Goal: Find specific page/section: Find specific page/section

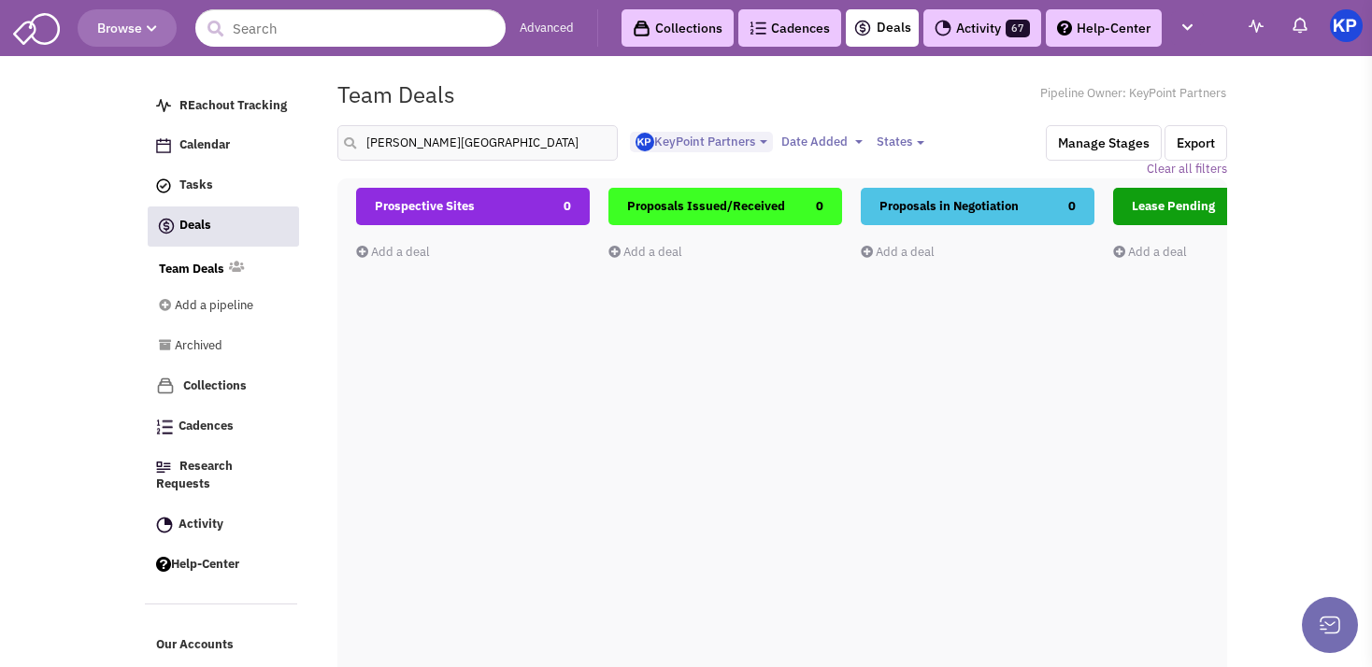
select select "1900"
select select
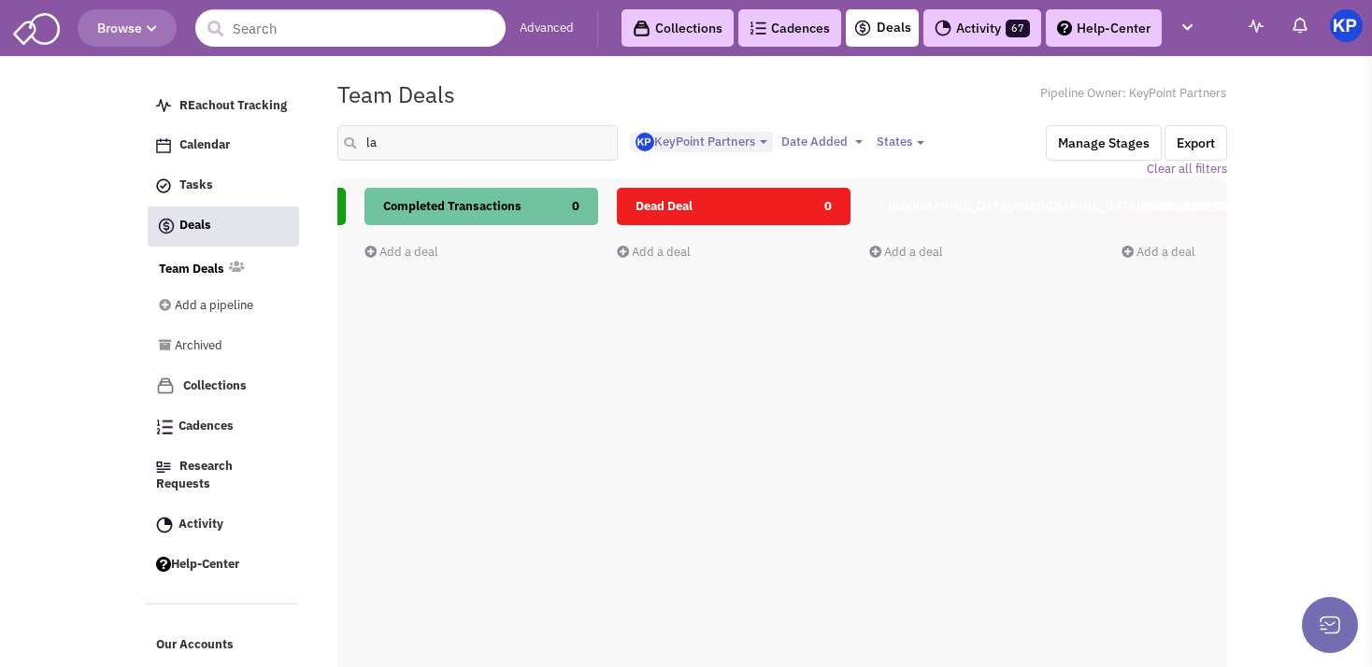
type input "l"
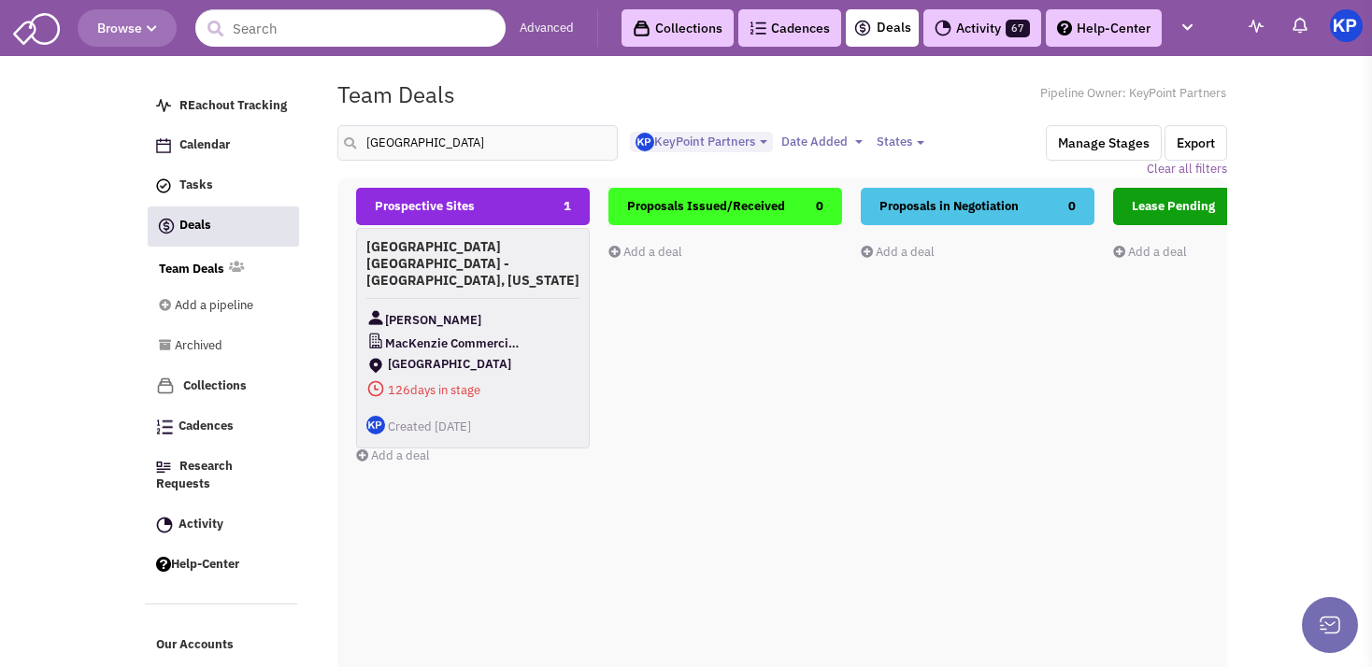
click at [442, 273] on div "[GEOGRAPHIC_DATA] [GEOGRAPHIC_DATA] - [GEOGRAPHIC_DATA], [US_STATE] [PERSON_NAM…" at bounding box center [473, 338] width 234 height 221
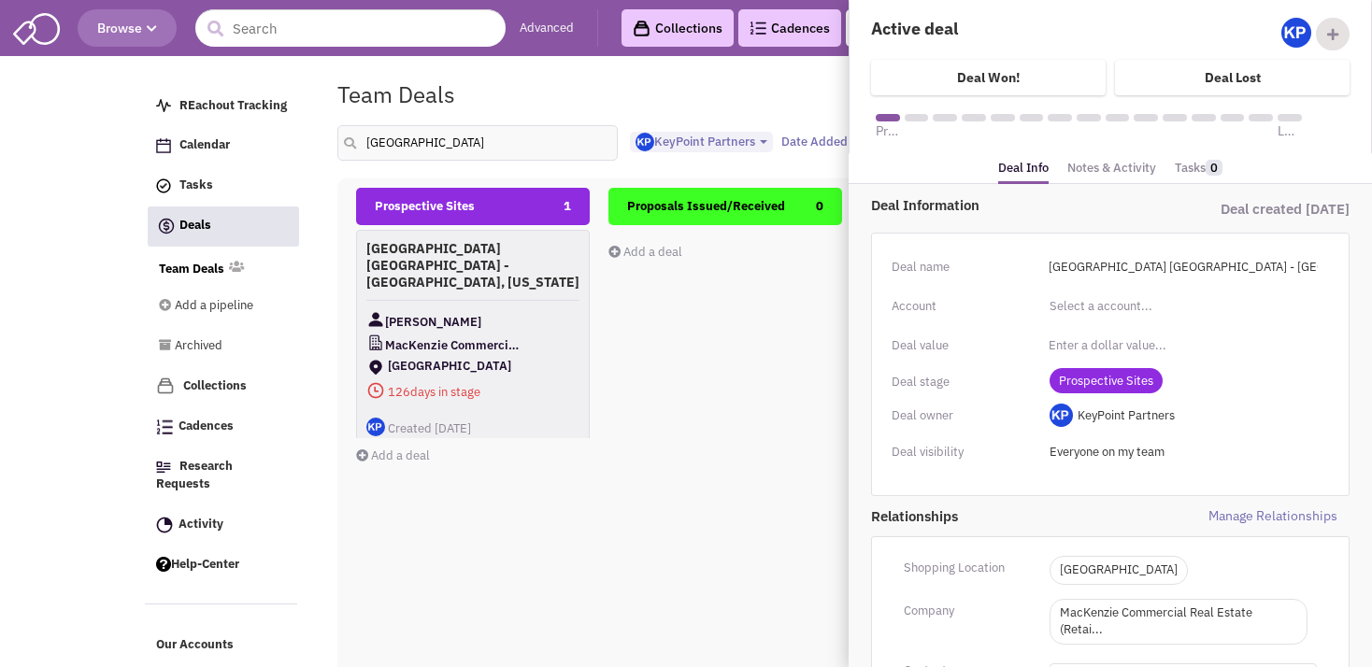
click at [1081, 164] on link "Notes & Activity" at bounding box center [1111, 168] width 89 height 27
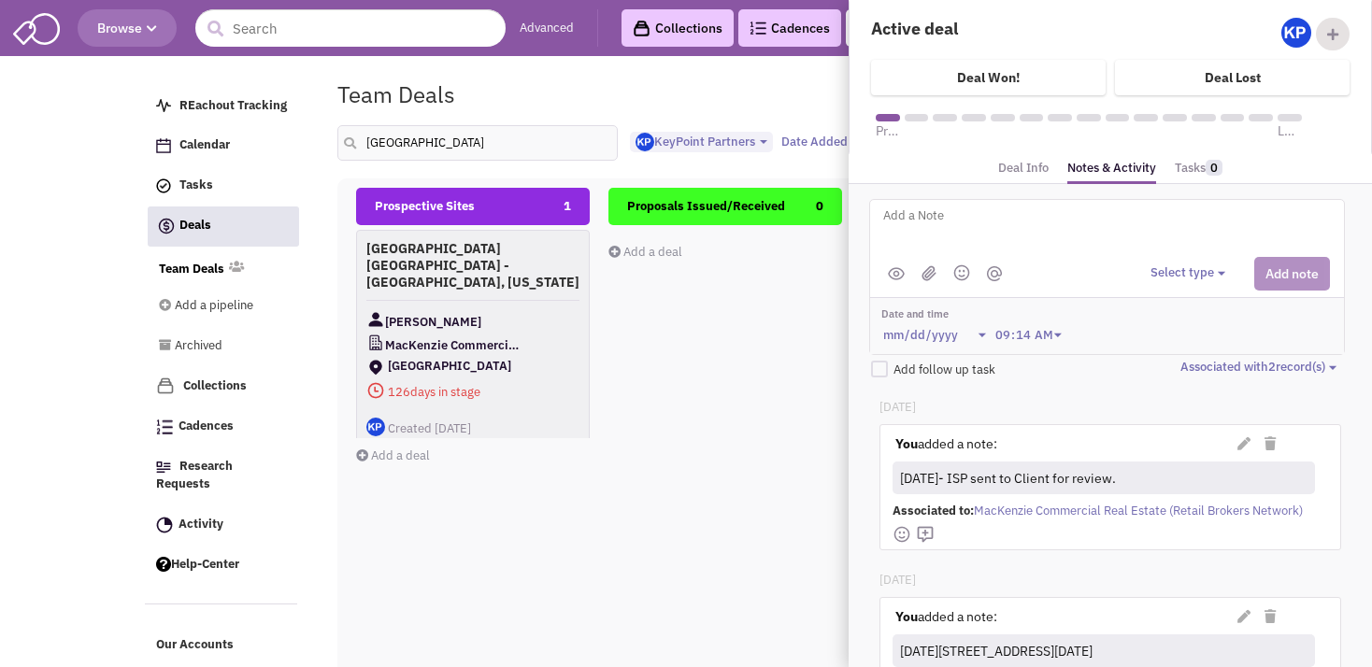
click at [808, 391] on div "Proposals Issued/Received 0 Add a deal Total: $ 0" at bounding box center [725, 520] width 234 height 664
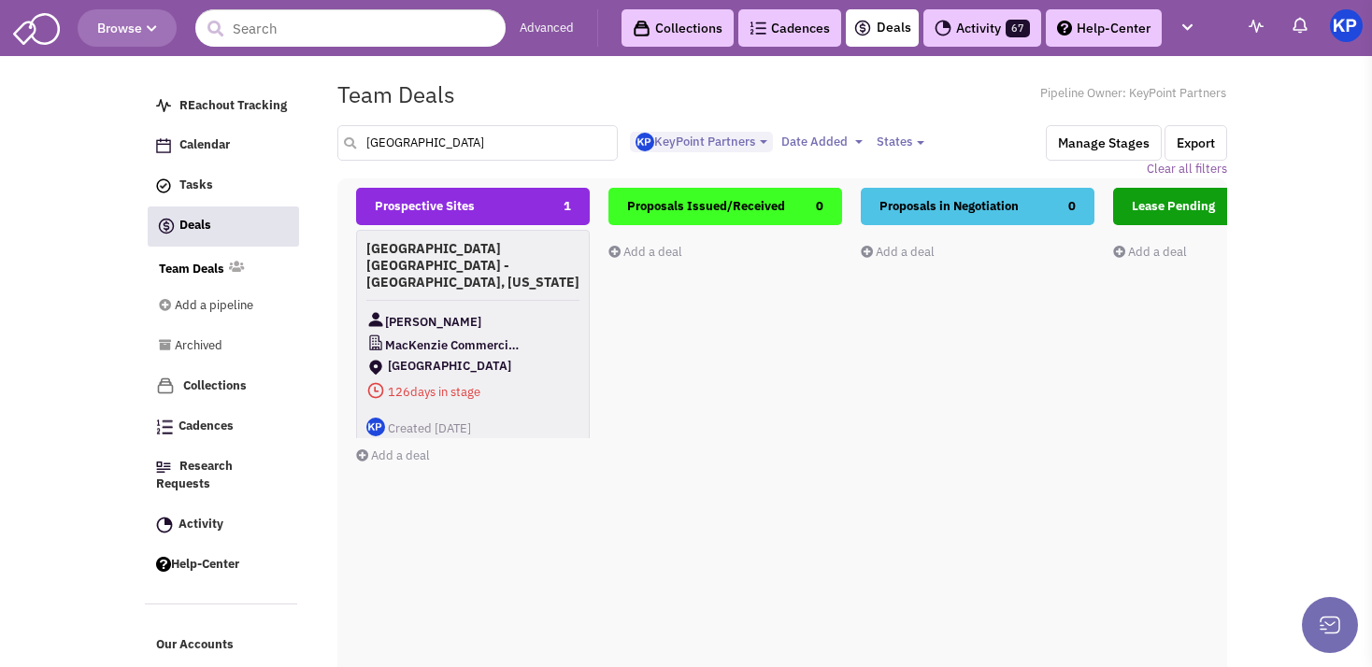
drag, startPoint x: 438, startPoint y: 144, endPoint x: 354, endPoint y: 139, distance: 84.2
click at [354, 139] on input "[GEOGRAPHIC_DATA]" at bounding box center [477, 143] width 280 height 36
type input "[PERSON_NAME]"
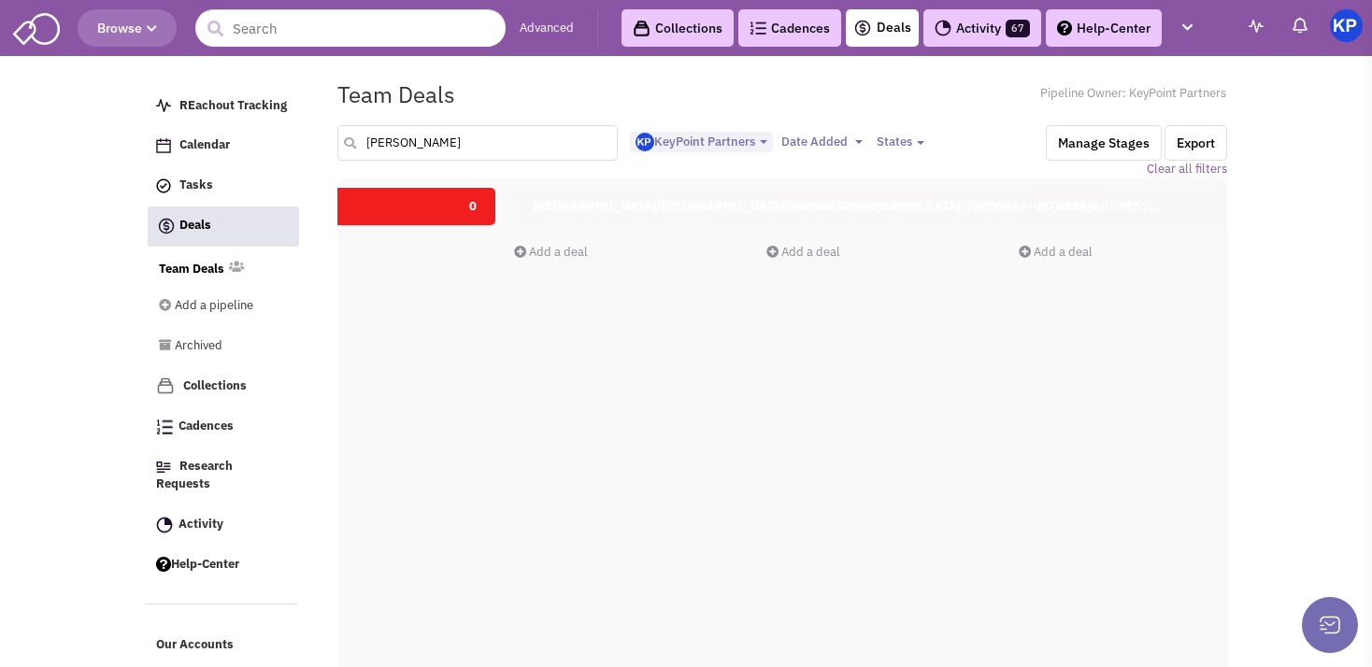
scroll to position [0, 1358]
click at [991, 21] on link "Activity 67" at bounding box center [982, 27] width 118 height 37
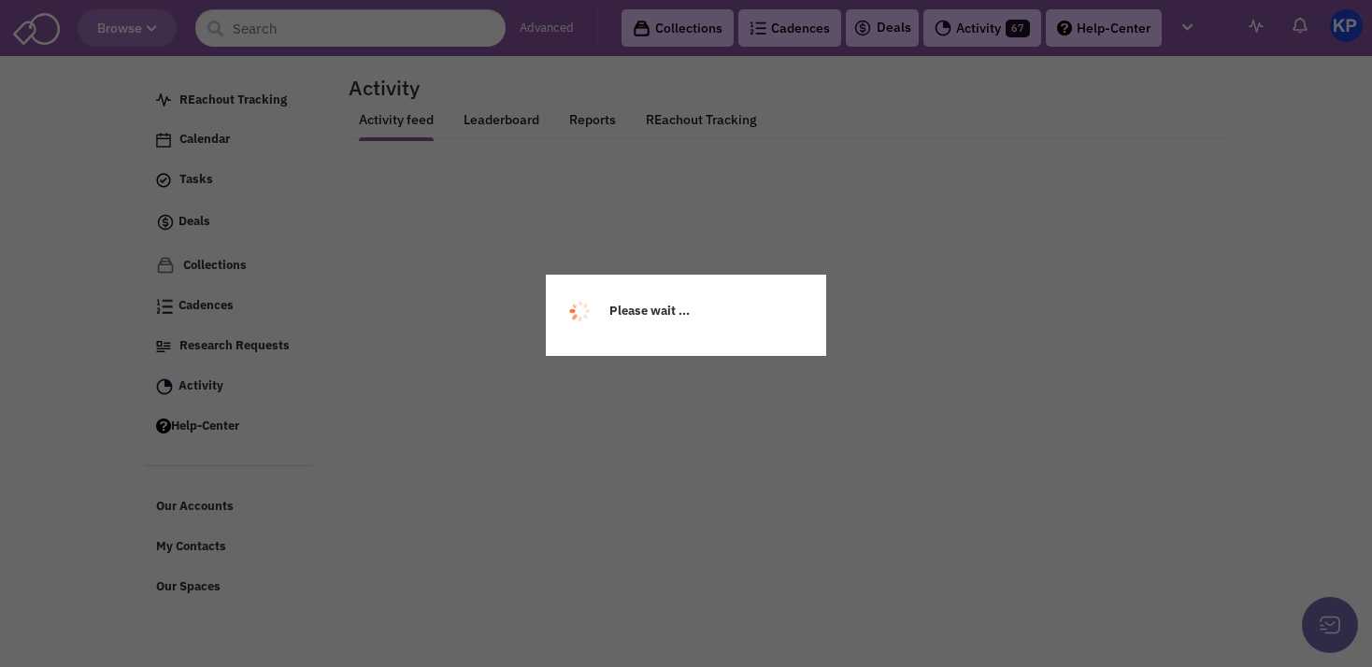
select select
